Goal: Use online tool/utility

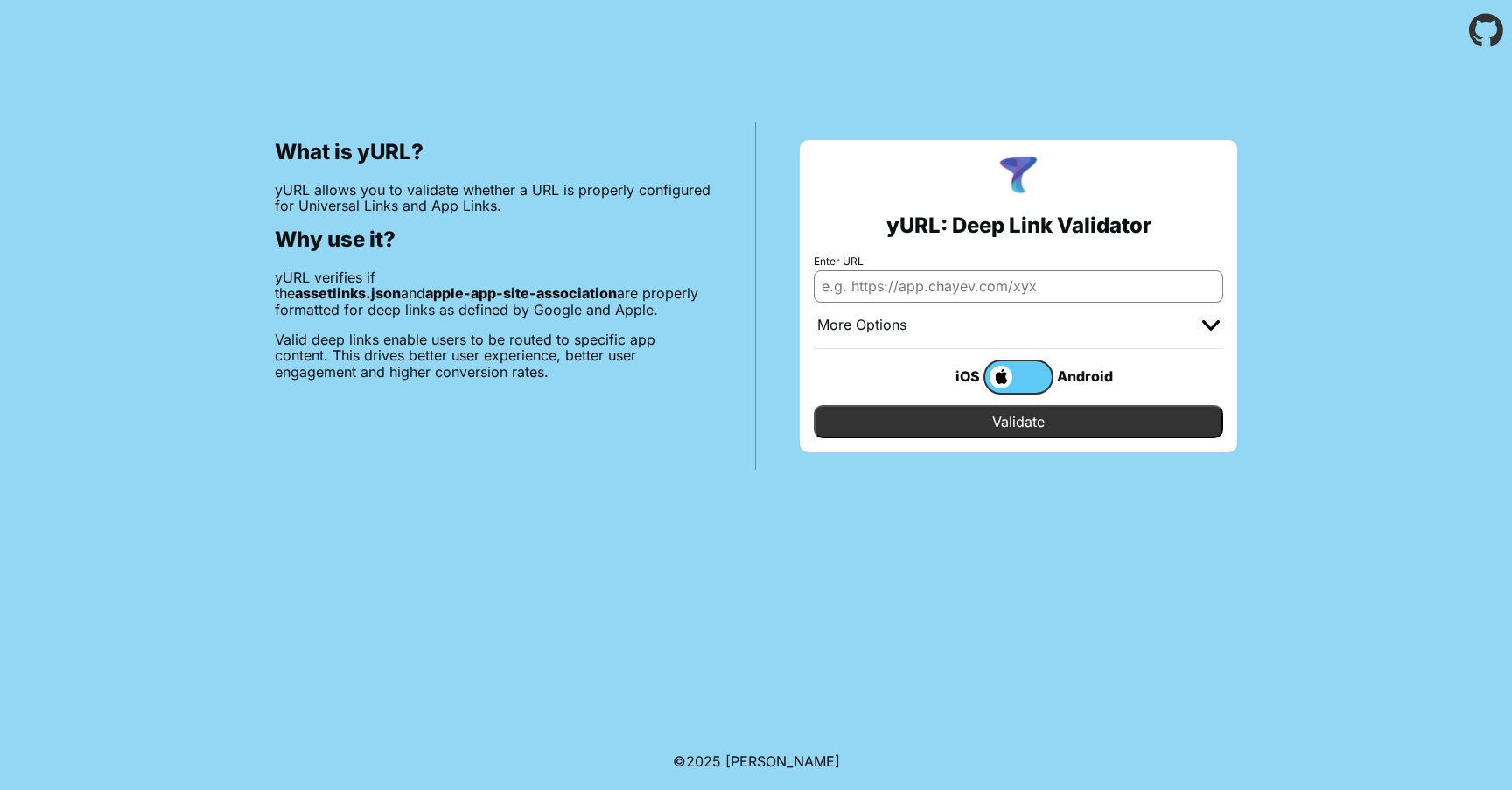
click at [1039, 384] on label at bounding box center [1018, 377] width 70 height 35
click at [0, 0] on input "checkbox" at bounding box center [0, 0] width 0 height 0
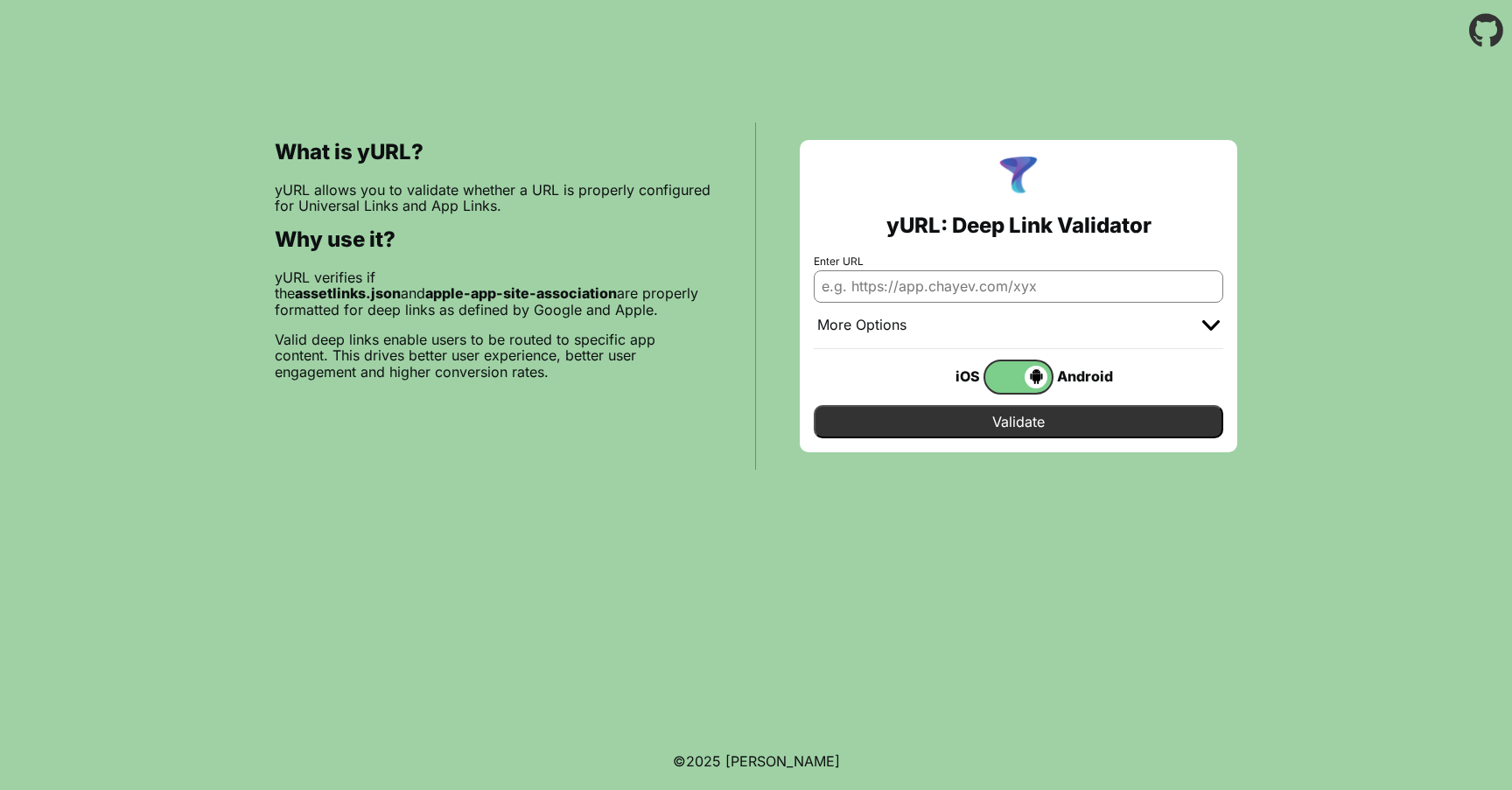
click at [1039, 384] on span at bounding box center [1016, 377] width 62 height 22
click at [0, 0] on input "checkbox" at bounding box center [0, 0] width 0 height 0
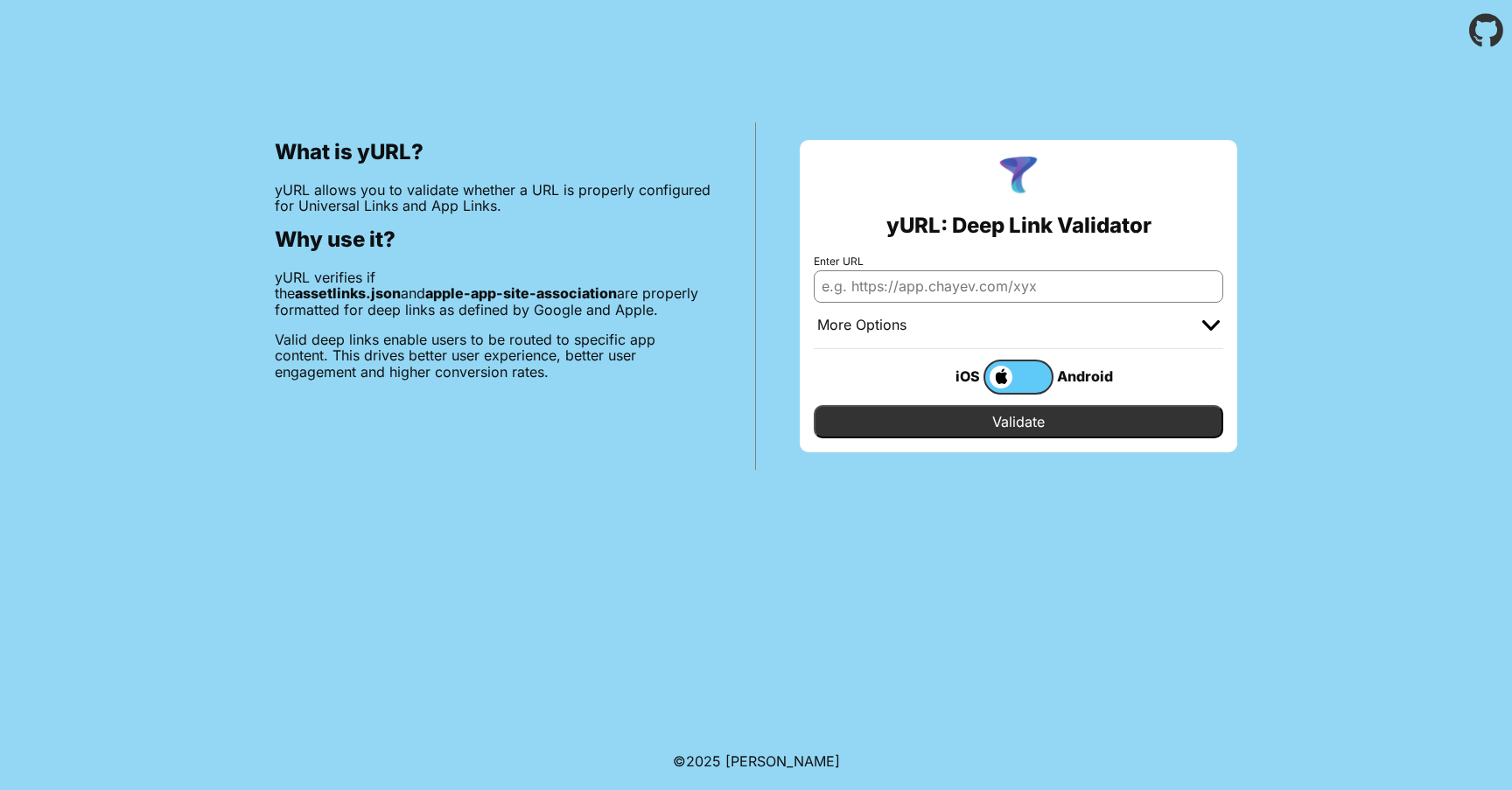
click at [1039, 384] on label at bounding box center [1018, 377] width 70 height 35
click at [0, 0] on input "checkbox" at bounding box center [0, 0] width 0 height 0
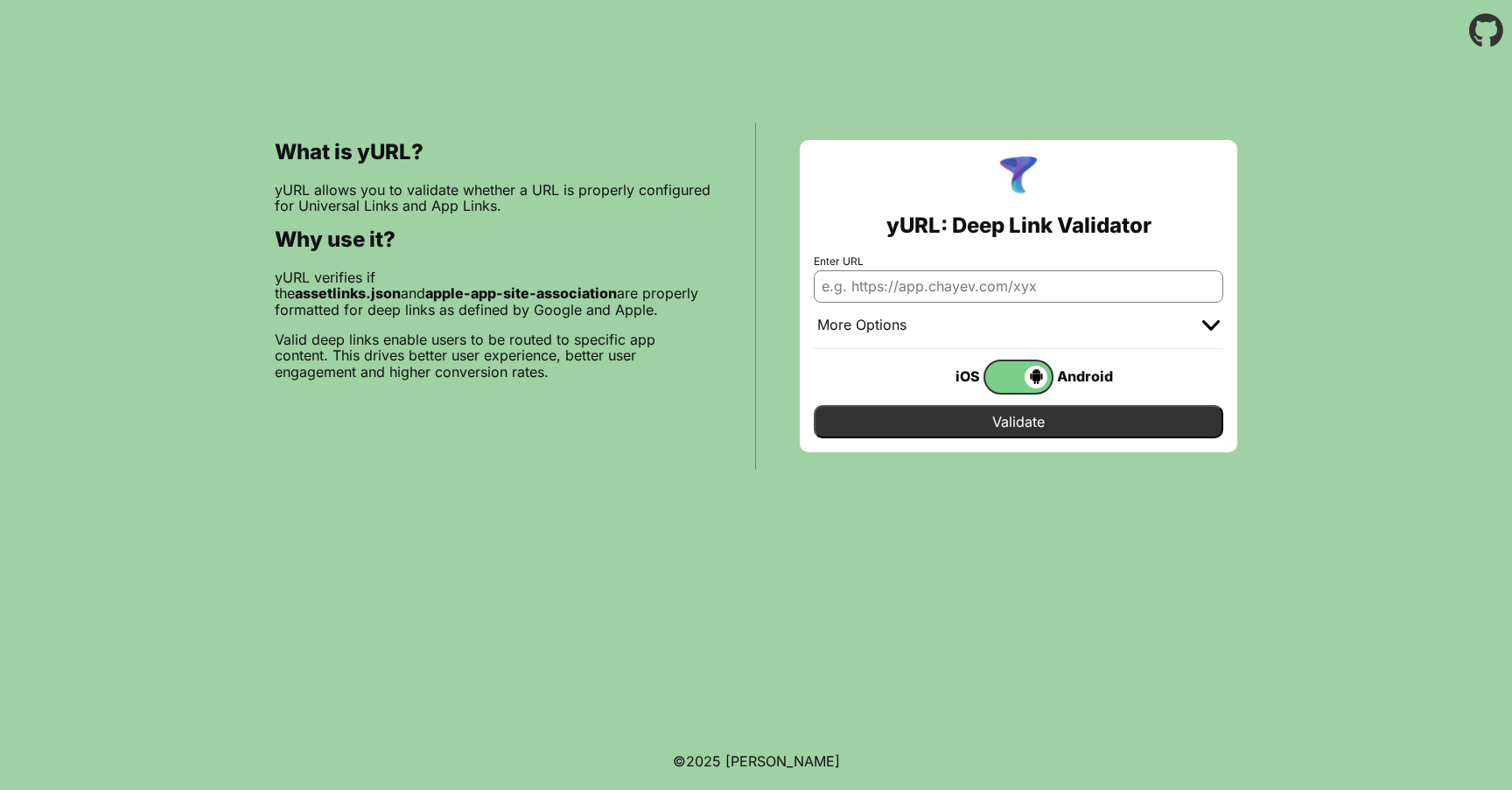
click at [1039, 384] on span at bounding box center [1016, 377] width 62 height 22
click at [0, 0] on input "checkbox" at bounding box center [0, 0] width 0 height 0
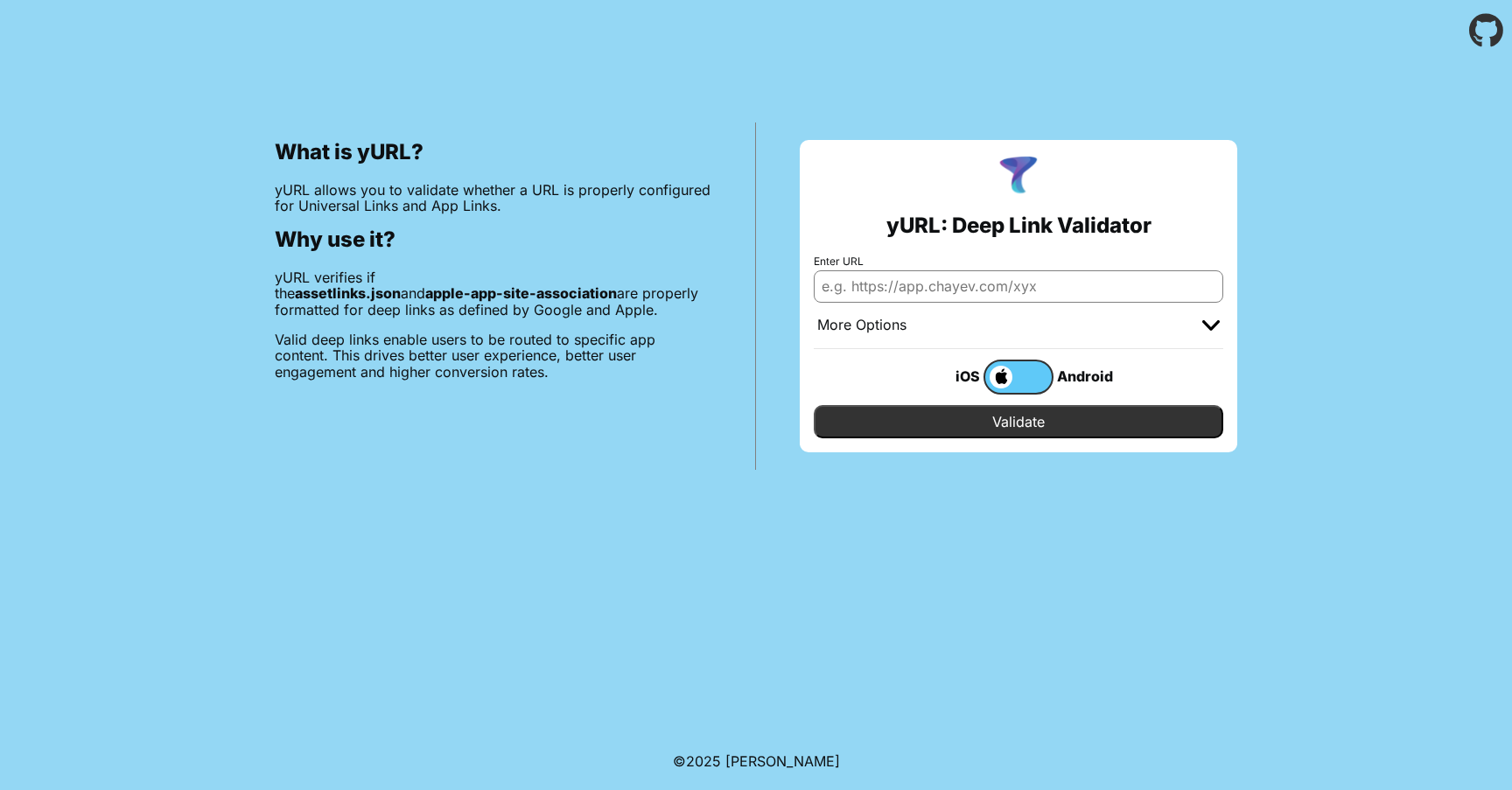
click at [1034, 406] on input "Validate" at bounding box center [1018, 421] width 410 height 33
click at [1205, 318] on div at bounding box center [1210, 325] width 18 height 18
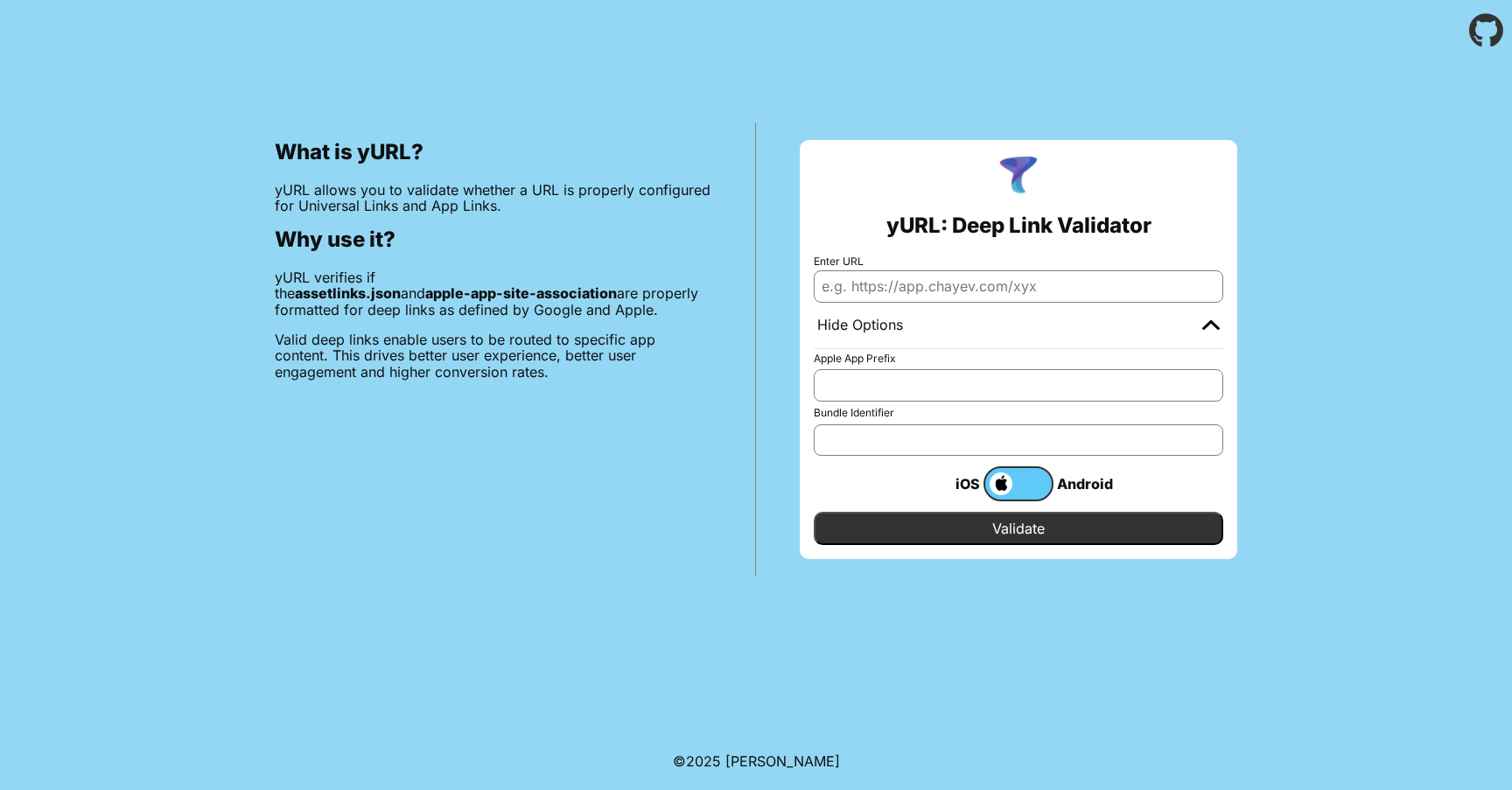
click at [1205, 318] on div at bounding box center [1210, 325] width 18 height 18
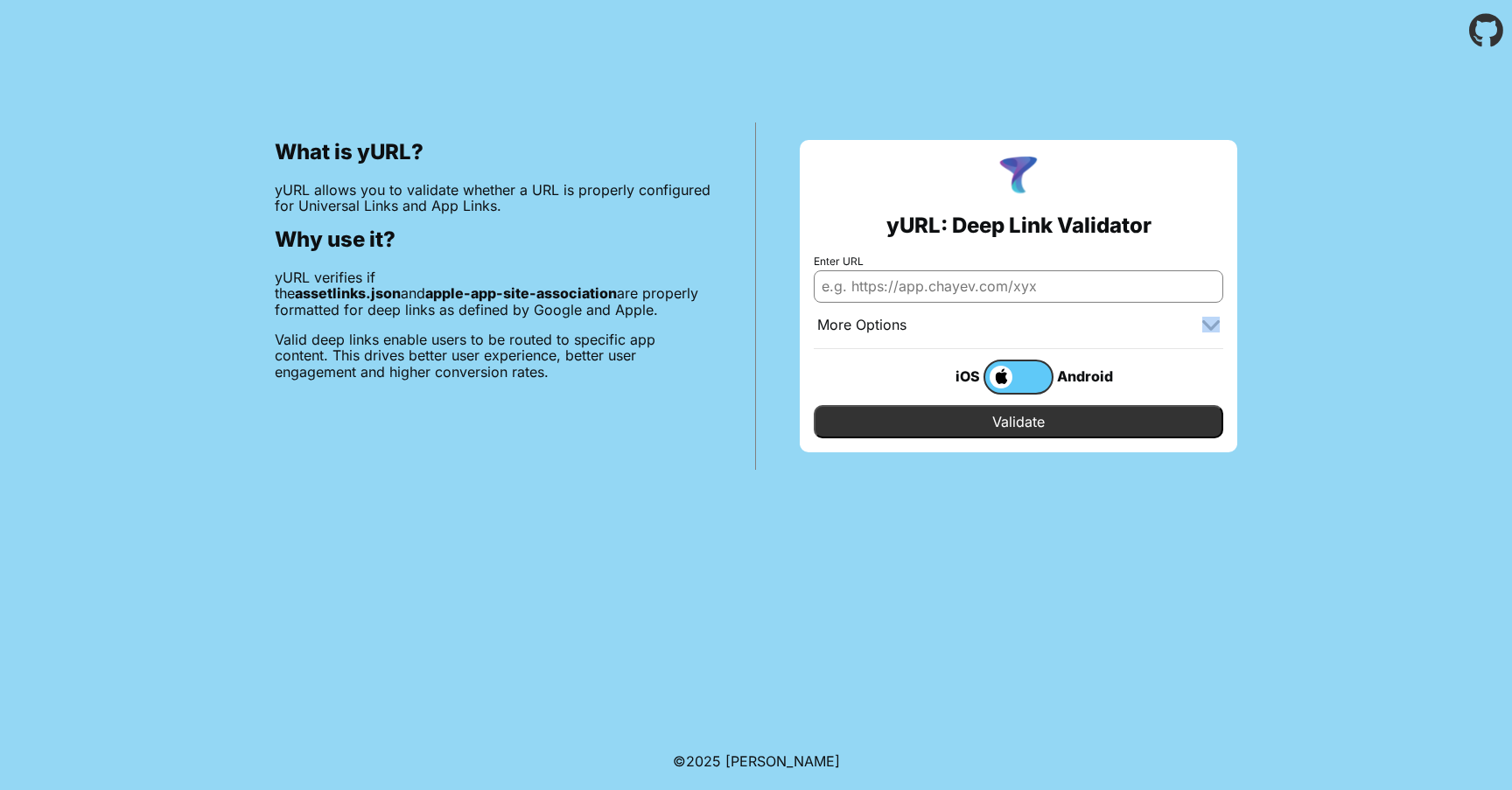
click at [1205, 318] on div at bounding box center [1210, 325] width 18 height 18
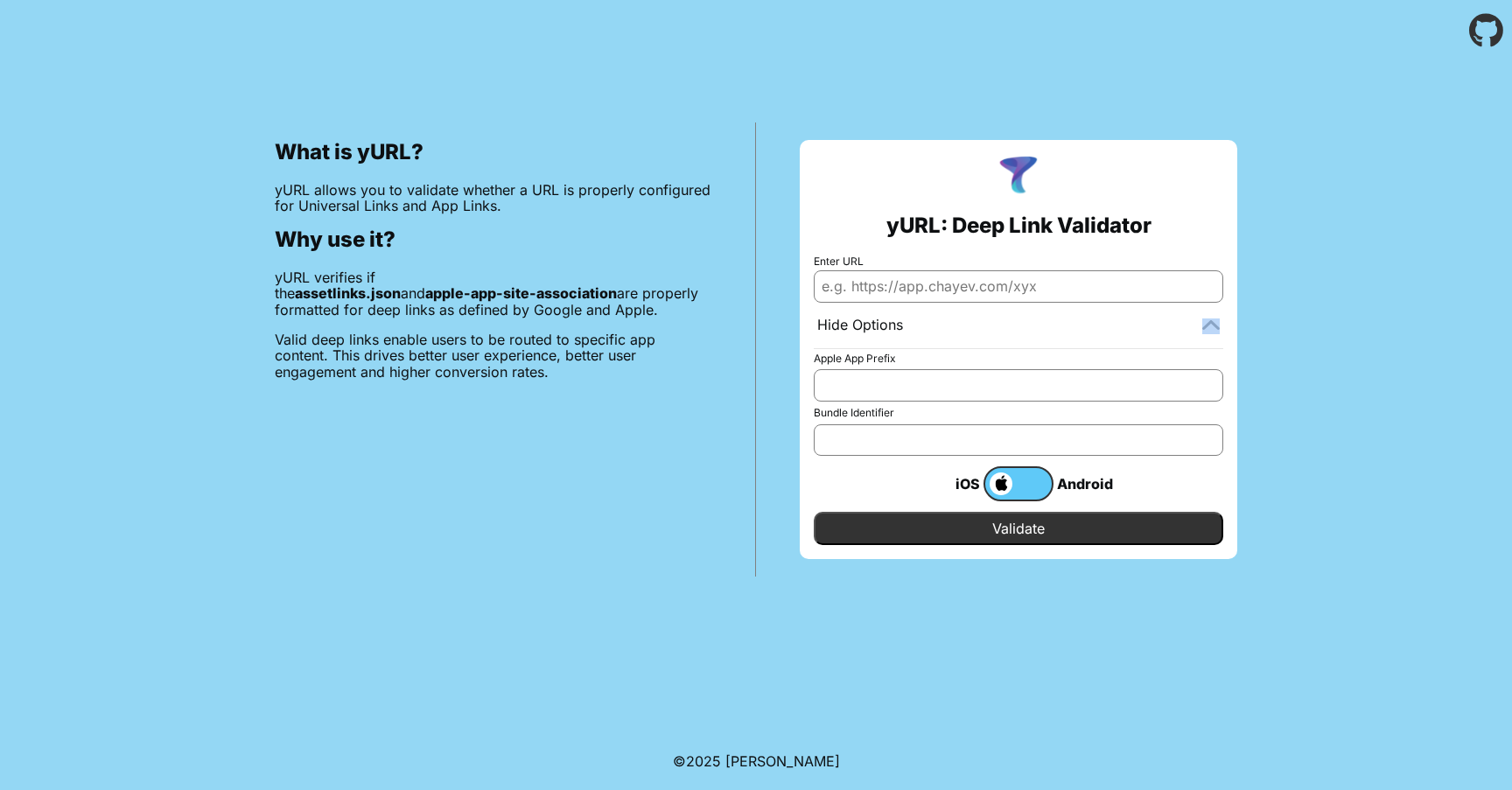
click at [1205, 318] on div at bounding box center [1210, 325] width 18 height 18
